Goal: Find specific page/section: Find specific page/section

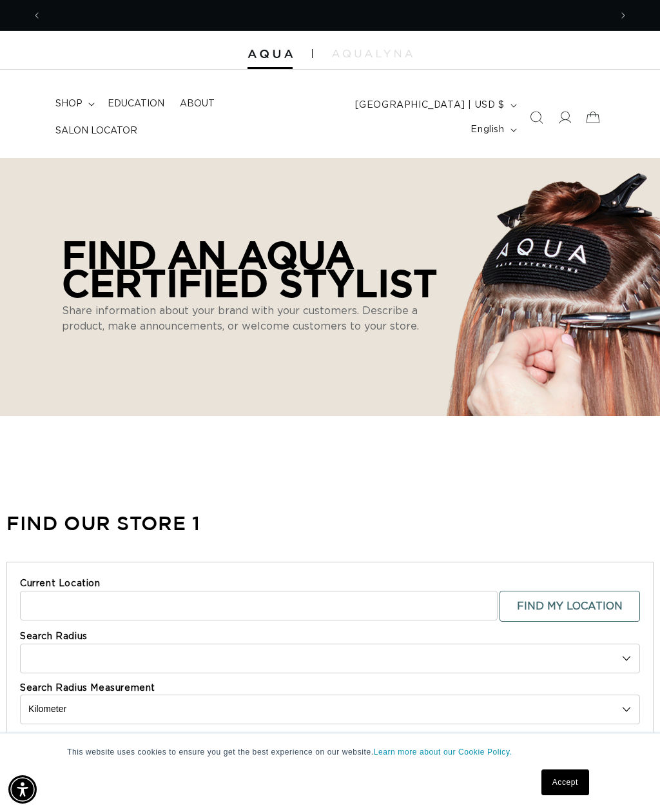
scroll to position [0, 569]
select select "m"
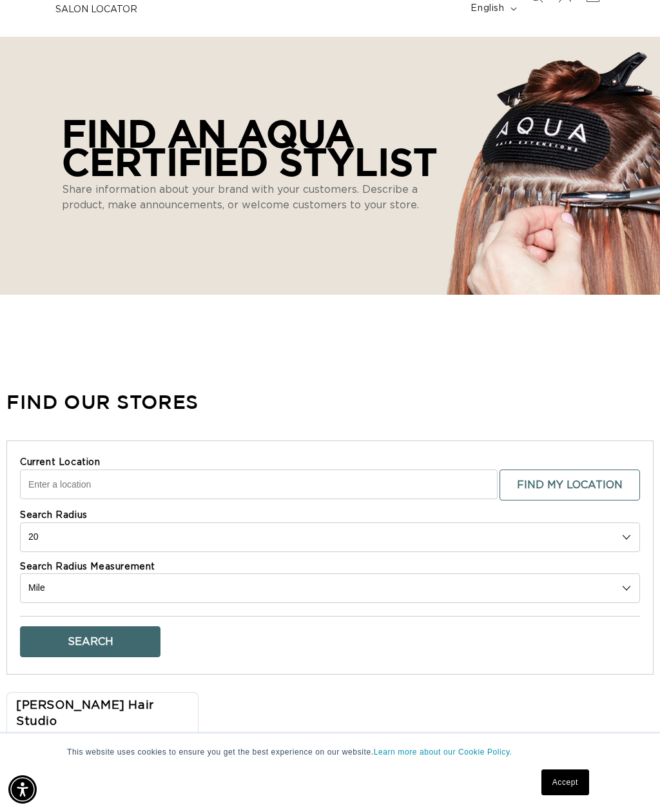
scroll to position [0, 1138]
click at [88, 473] on input "Current Location" at bounding box center [259, 485] width 478 height 30
type input "Monroeville, PA 15146"
click at [81, 524] on select "10 20 30 40 No Limit" at bounding box center [330, 538] width 620 height 30
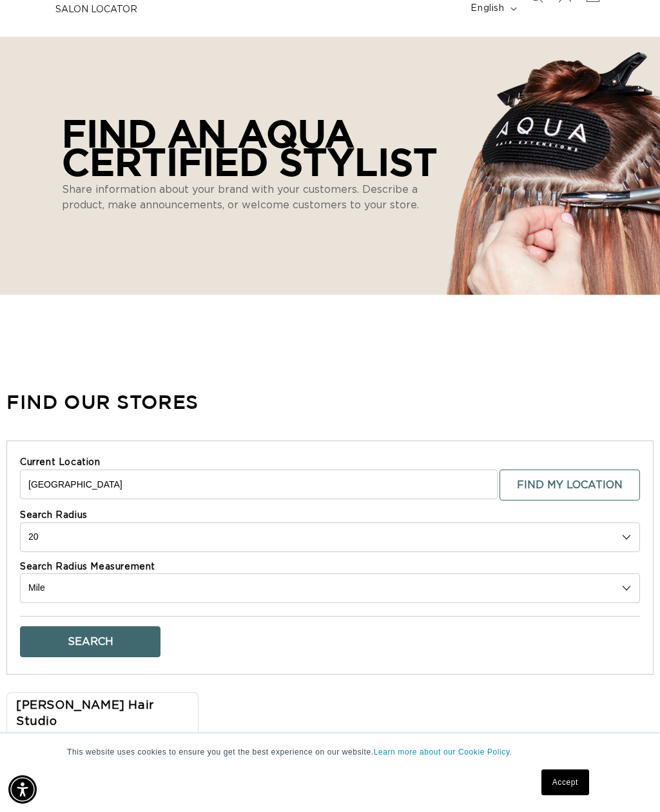
select select "40"
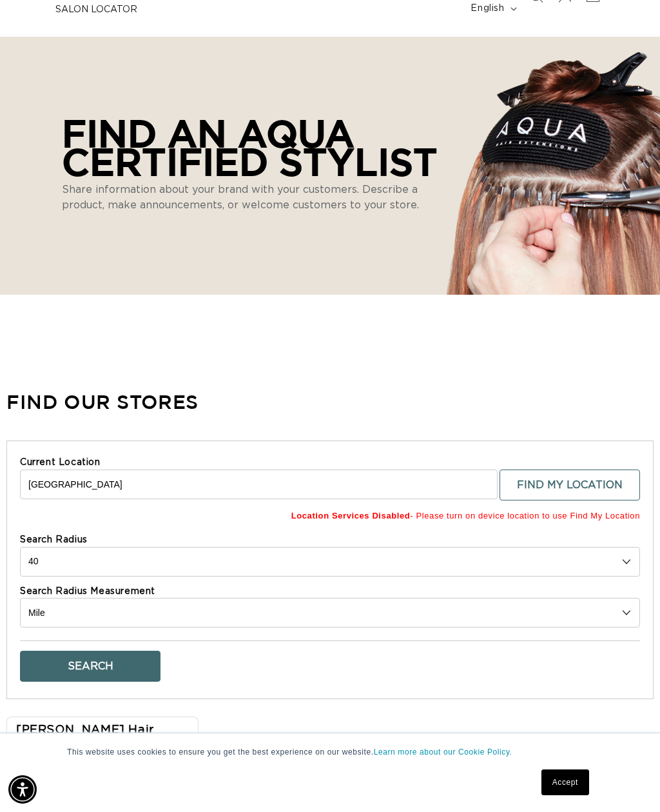
scroll to position [0, 1138]
click at [99, 657] on button "Search" at bounding box center [90, 666] width 141 height 31
click at [144, 475] on input "Monroeville, PA 15146" at bounding box center [259, 485] width 478 height 30
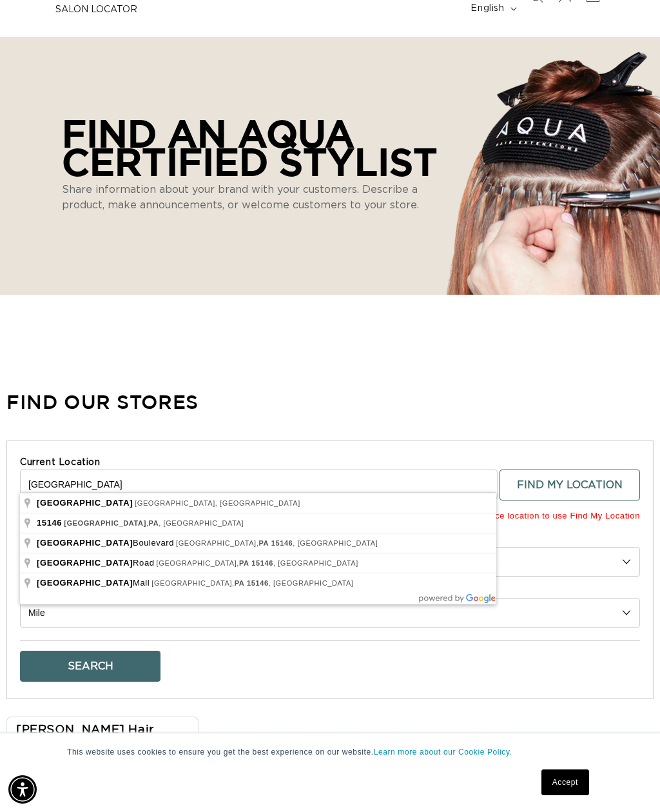
click at [90, 657] on button "Search" at bounding box center [90, 666] width 141 height 31
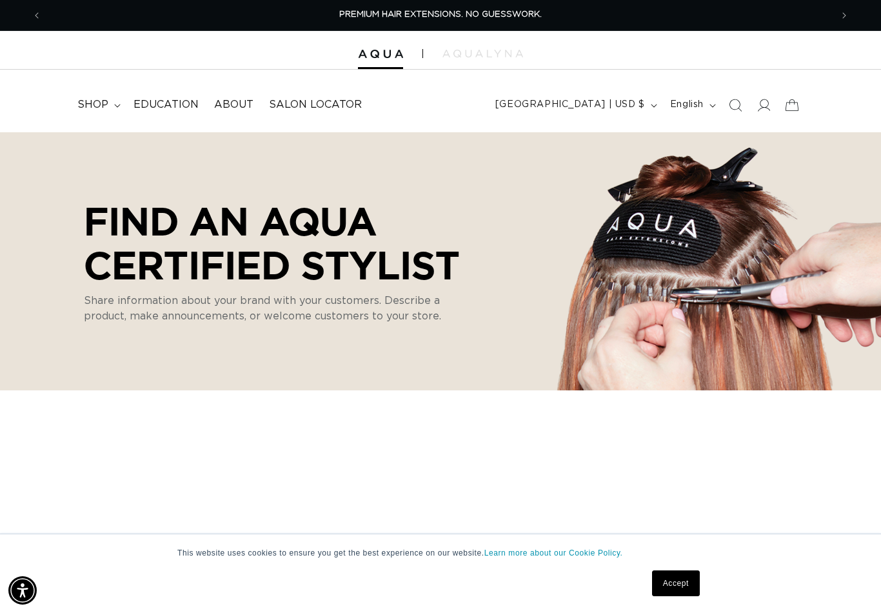
scroll to position [0, 789]
select select "m"
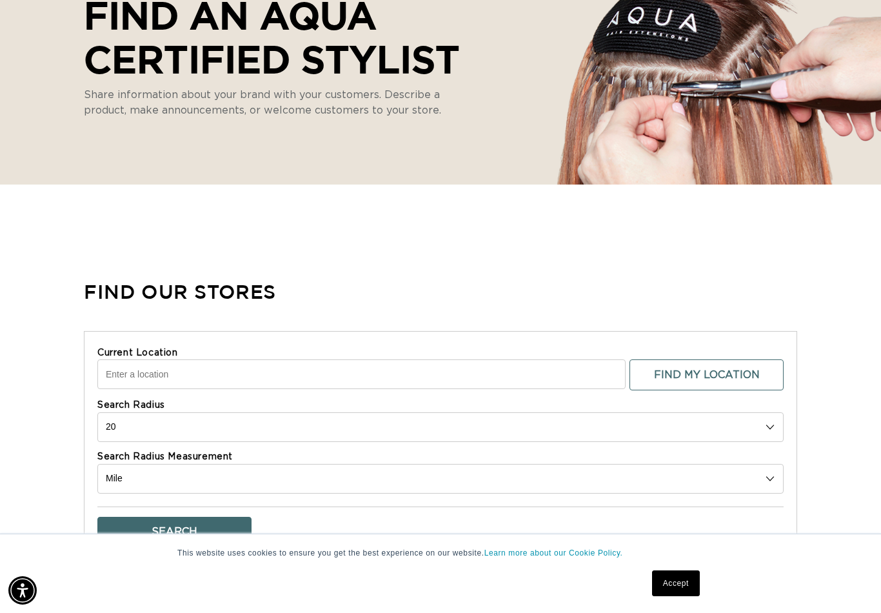
scroll to position [0, 0]
click at [177, 379] on input "Current Location" at bounding box center [361, 374] width 528 height 30
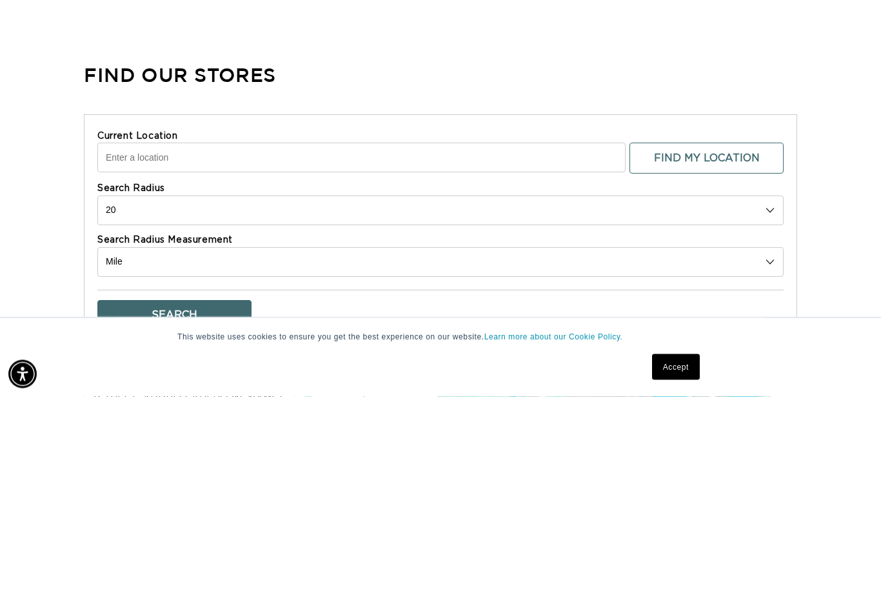
scroll to position [0, 789]
type input "[STREET_ADDRESS]"
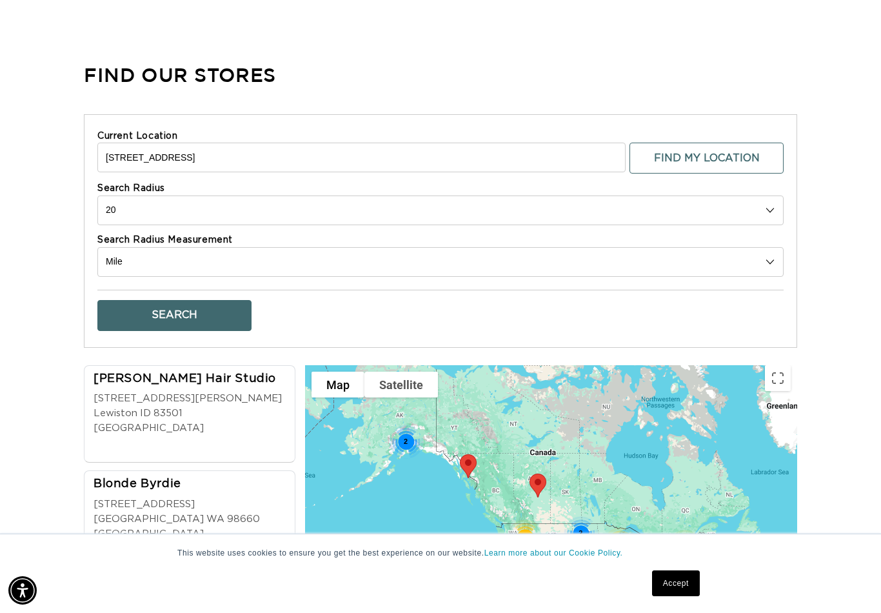
click at [162, 213] on select "10 20 30 40 No Limit" at bounding box center [440, 210] width 686 height 30
select select "40"
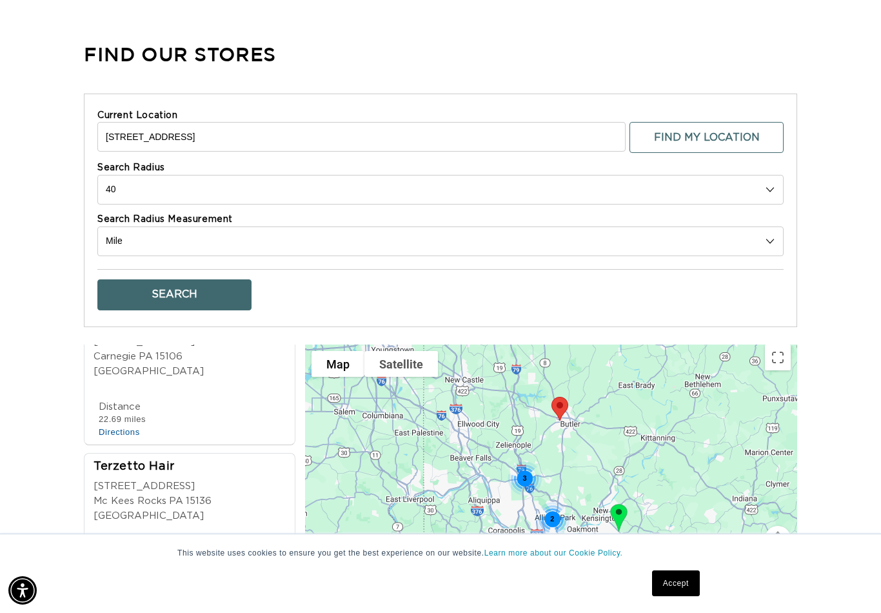
scroll to position [0, 789]
click at [230, 138] on input "[STREET_ADDRESS]" at bounding box center [361, 137] width 528 height 30
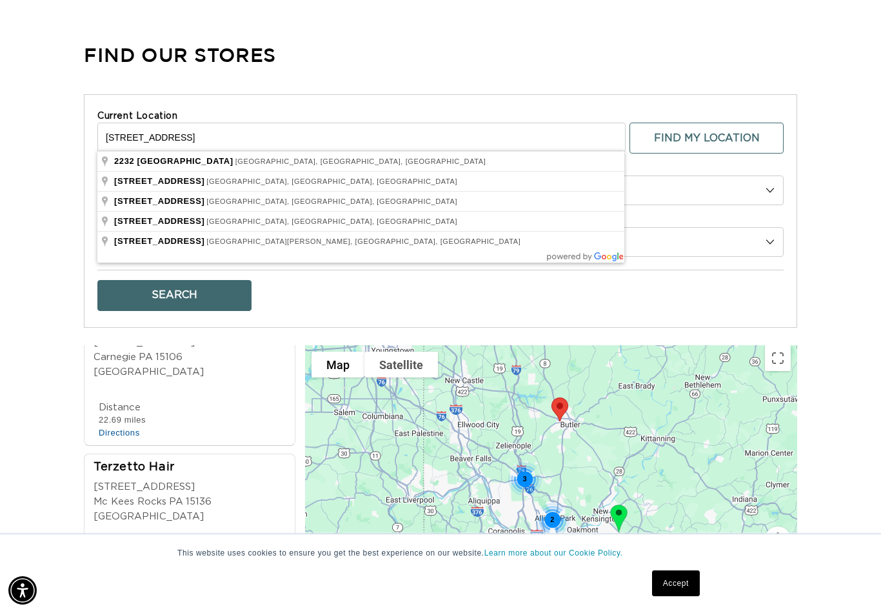
scroll to position [0, 1579]
type input "2"
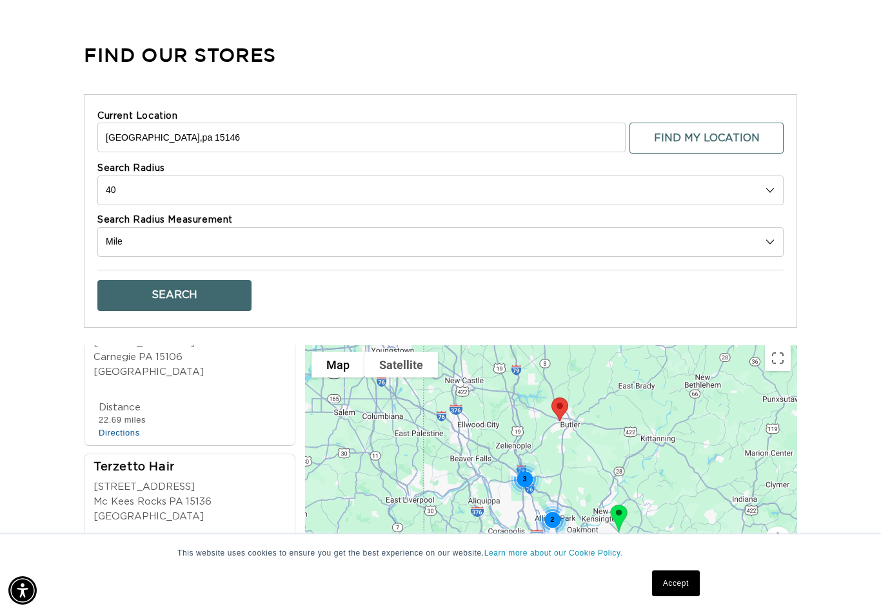
scroll to position [0, 0]
type input "[GEOGRAPHIC_DATA],pa 15146"
click at [223, 280] on button "Search" at bounding box center [174, 295] width 154 height 31
click at [190, 289] on button "Search" at bounding box center [174, 294] width 154 height 31
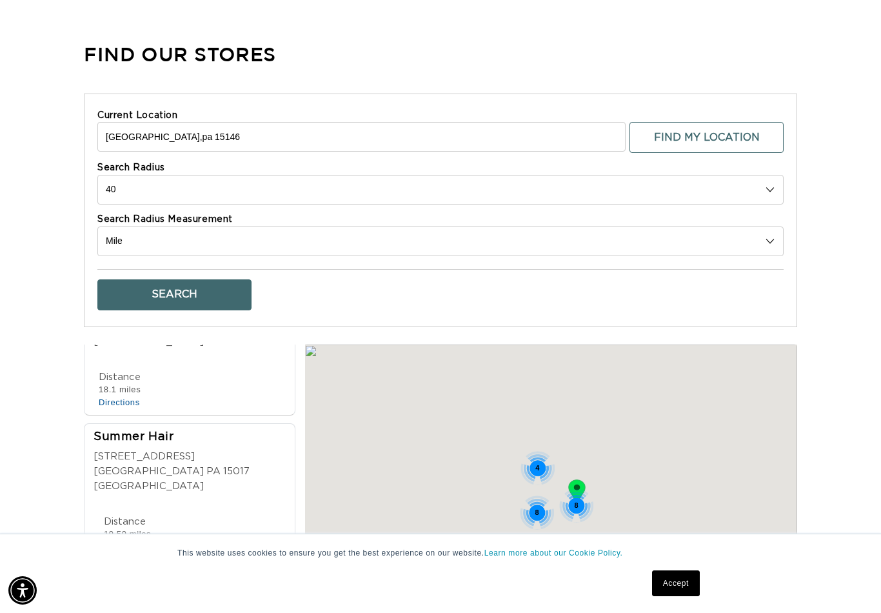
scroll to position [1196, 0]
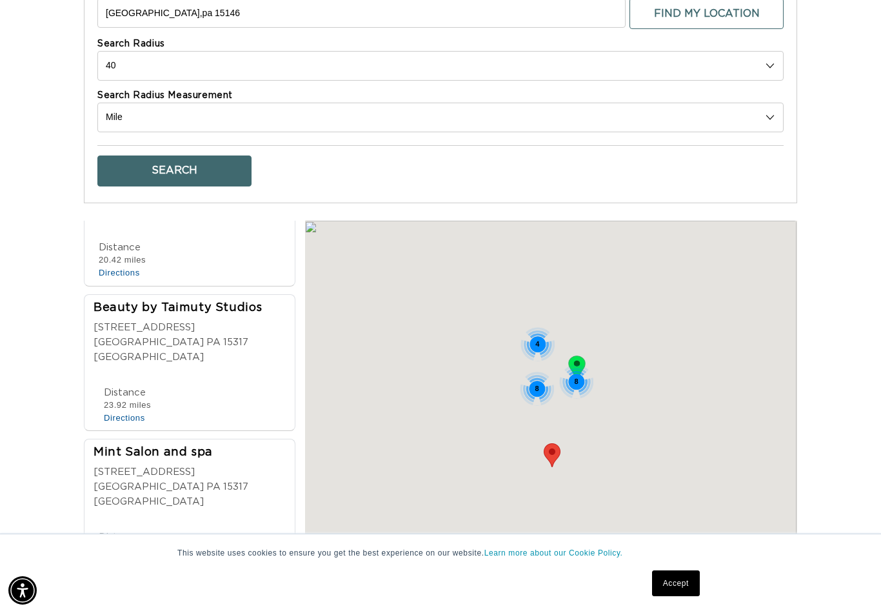
click at [138, 63] on select "10 20 30 40 No Limit" at bounding box center [440, 66] width 686 height 30
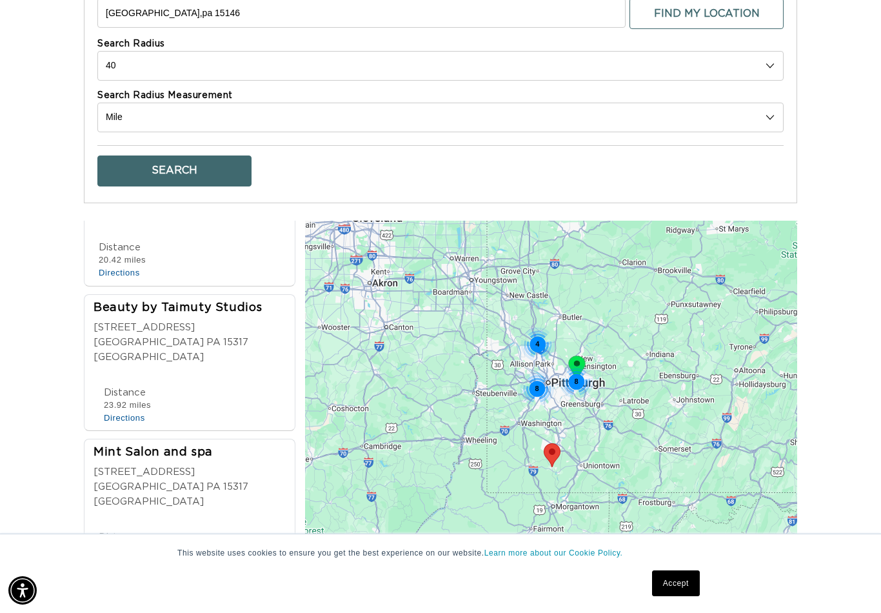
select select "0"
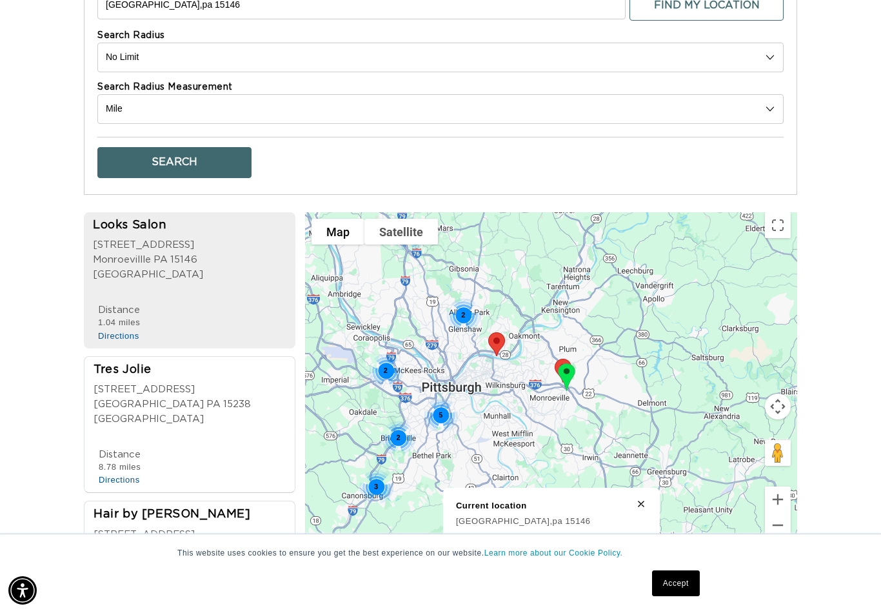
click at [464, 319] on div "2" at bounding box center [463, 315] width 34 height 34
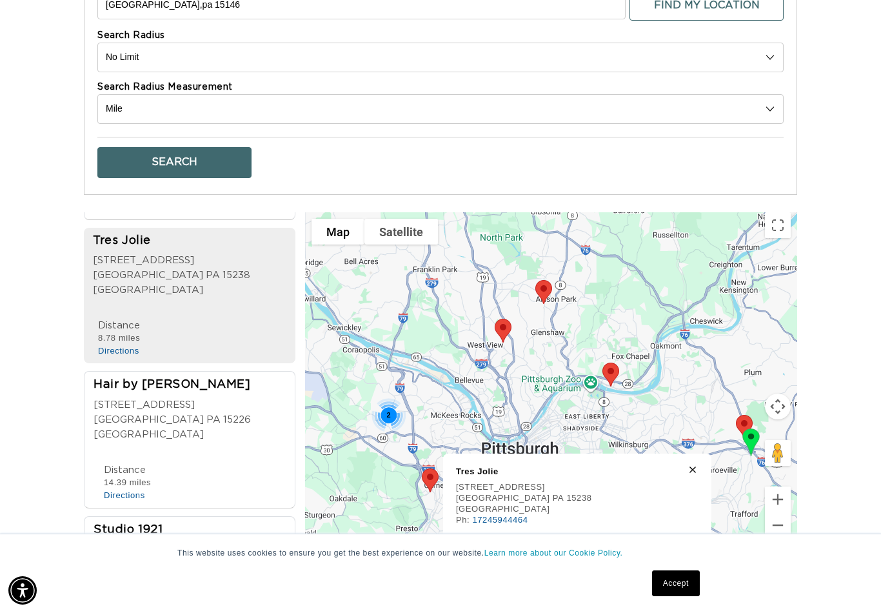
scroll to position [0, 0]
click at [660, 596] on link "Accept" at bounding box center [676, 583] width 48 height 26
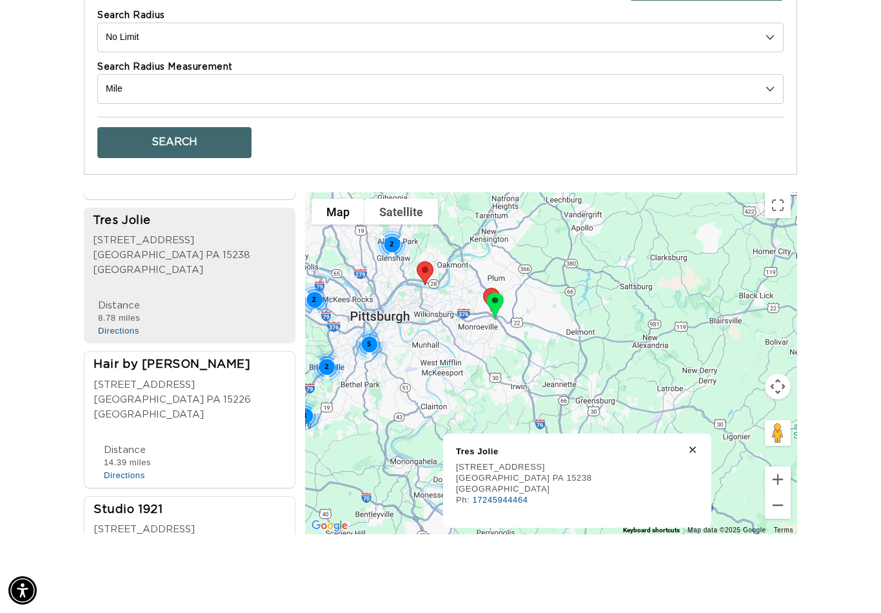
scroll to position [596, 0]
